Goal: Download file/media

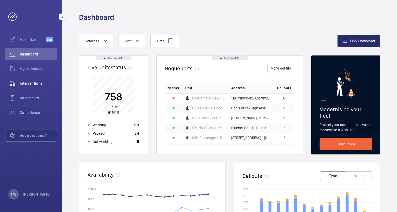
click at [39, 81] on span "Interventions" at bounding box center [38, 83] width 37 height 5
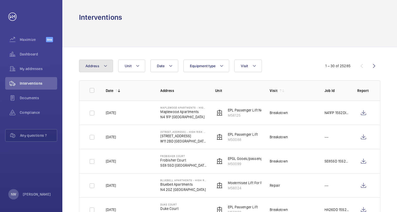
click at [93, 63] on button "Address" at bounding box center [96, 66] width 34 height 12
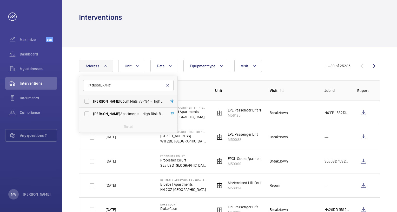
type input "[PERSON_NAME]"
click at [101, 101] on span "[PERSON_NAME]" at bounding box center [106, 101] width 27 height 4
click at [92, 101] on input "Rowan Court Flats [STREET_ADDRESS]" at bounding box center [87, 101] width 10 height 10
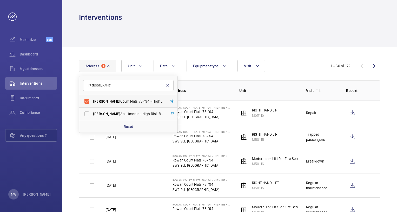
click at [115, 101] on span "Rowan Court Flats [STREET_ADDRESS]" at bounding box center [129, 101] width 72 height 5
click at [92, 101] on input "Rowan Court Flats [STREET_ADDRESS]" at bounding box center [87, 101] width 10 height 10
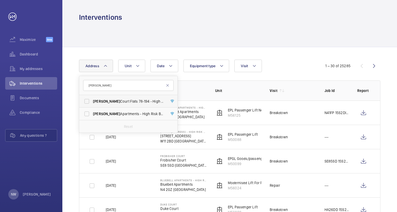
click at [104, 101] on span "Rowan Court Flats [STREET_ADDRESS]" at bounding box center [129, 101] width 72 height 5
click at [92, 101] on input "Rowan Court Flats [STREET_ADDRESS]" at bounding box center [87, 101] width 10 height 10
checkbox input "true"
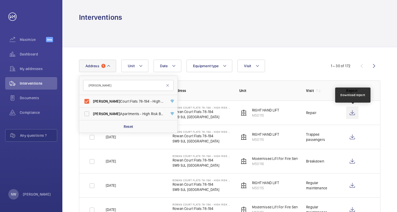
click at [352, 112] on wm-front-icon-button at bounding box center [352, 112] width 12 height 12
